Goal: Find specific page/section: Find specific page/section

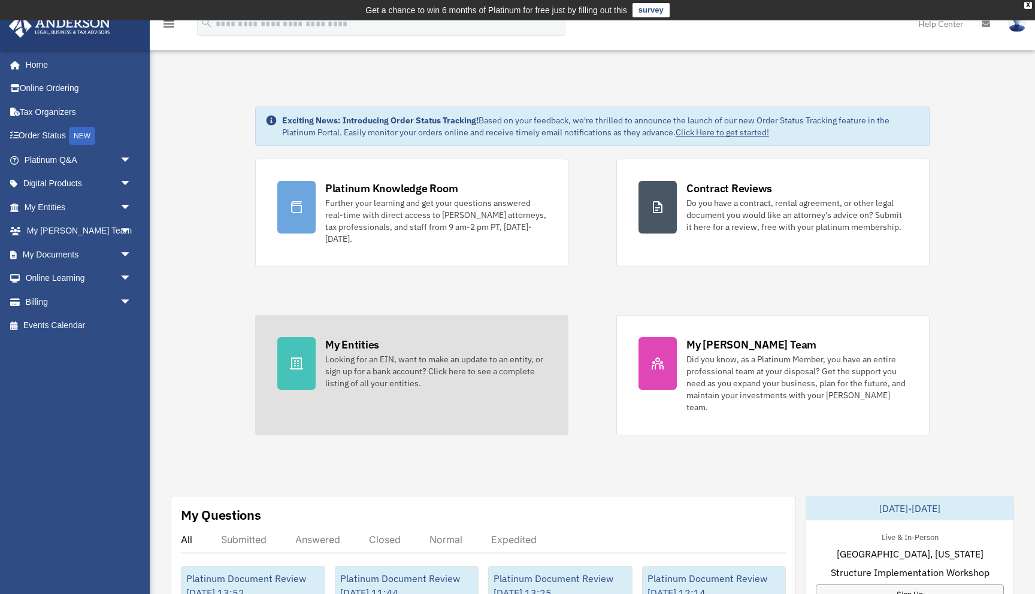
click at [422, 346] on div "My Entities Looking for an EIN, want to make an update to an entity, or sign up…" at bounding box center [435, 363] width 221 height 52
click at [297, 377] on div at bounding box center [296, 363] width 38 height 53
click at [289, 379] on div at bounding box center [296, 363] width 38 height 53
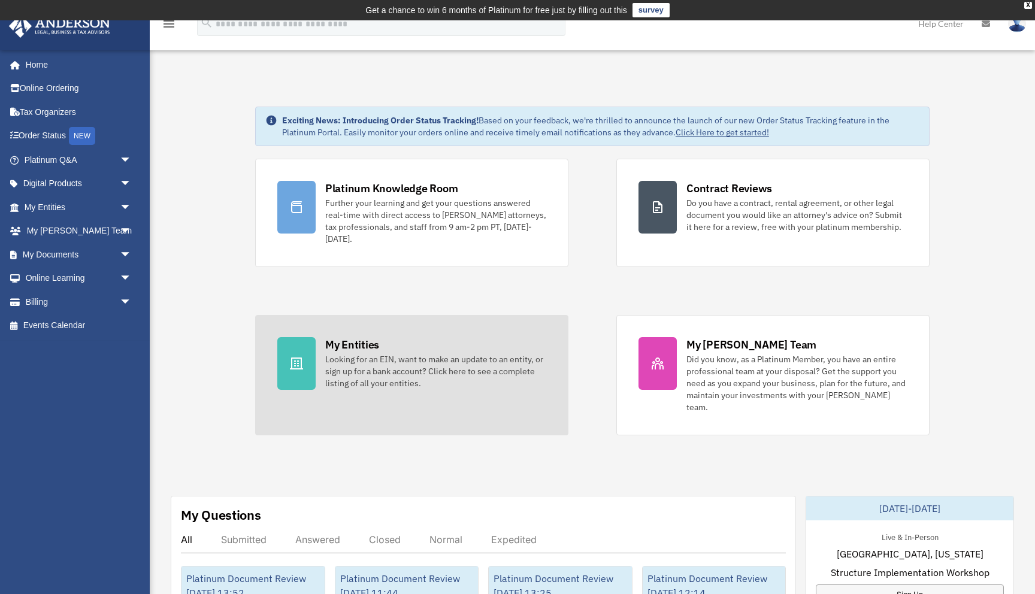
click at [373, 400] on link "My Entities Looking for an EIN, want to make an update to an entity, or sign up…" at bounding box center [411, 375] width 313 height 120
click at [328, 388] on div "Looking for an EIN, want to make an update to an entity, or sign up for a bank …" at bounding box center [435, 371] width 221 height 36
click at [282, 372] on div at bounding box center [296, 363] width 38 height 53
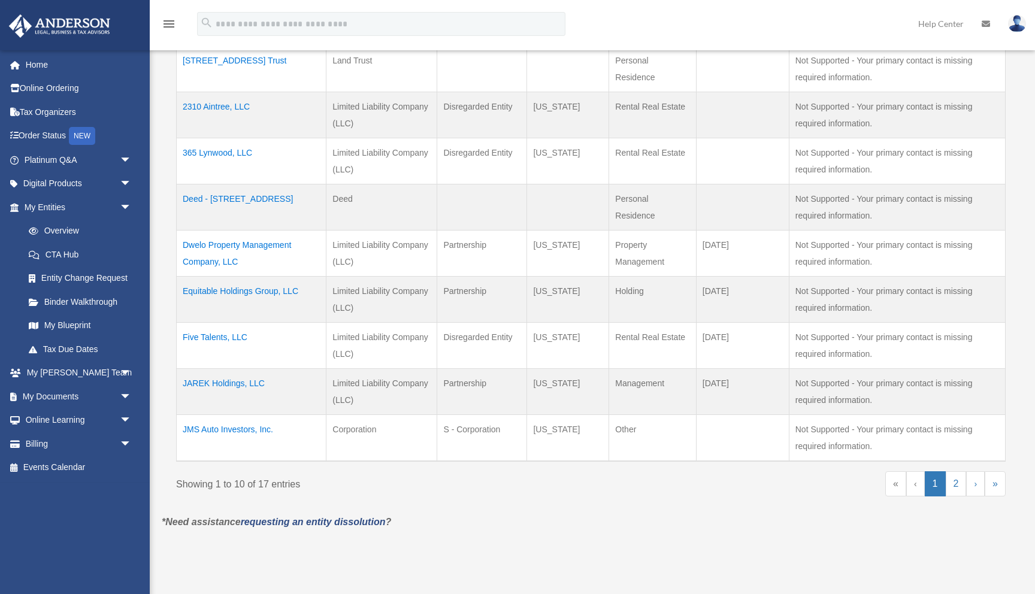
scroll to position [367, 0]
click at [959, 485] on link "2" at bounding box center [956, 483] width 21 height 25
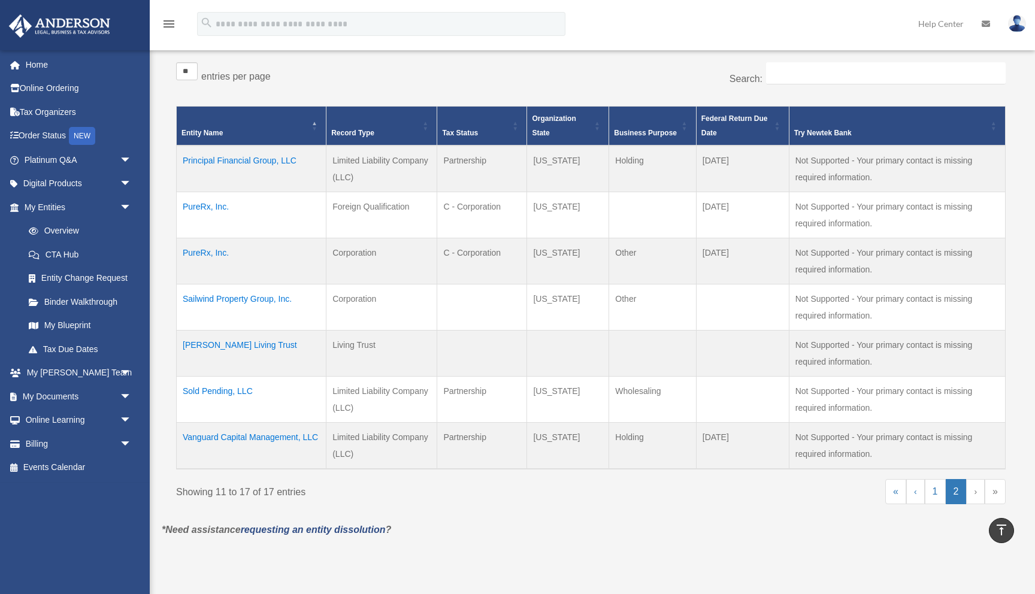
scroll to position [219, 0]
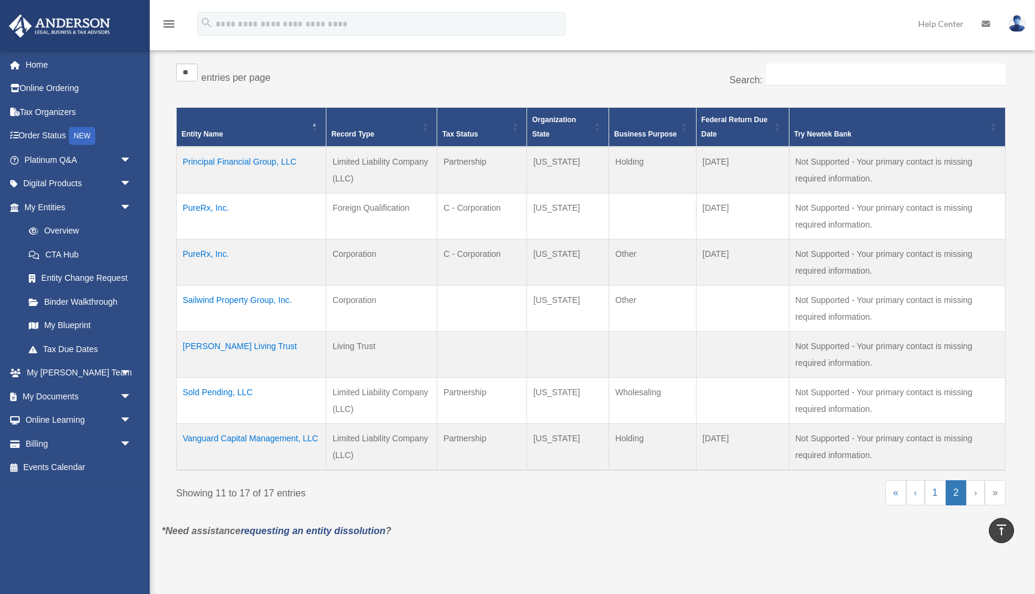
click at [234, 298] on td "Sailwind Property Group, Inc." at bounding box center [252, 309] width 150 height 46
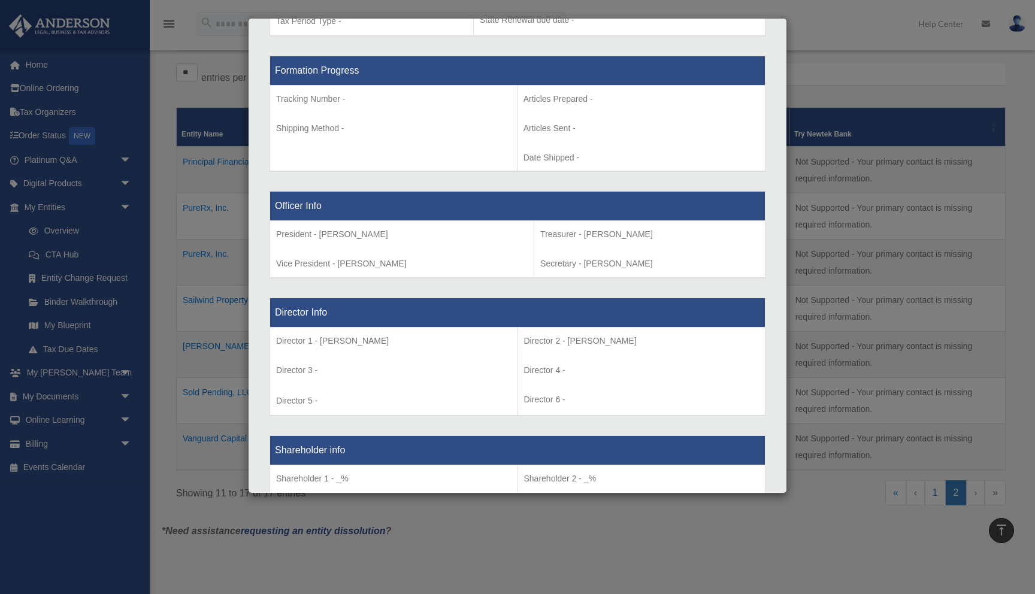
scroll to position [624, 0]
